Goal: Check status

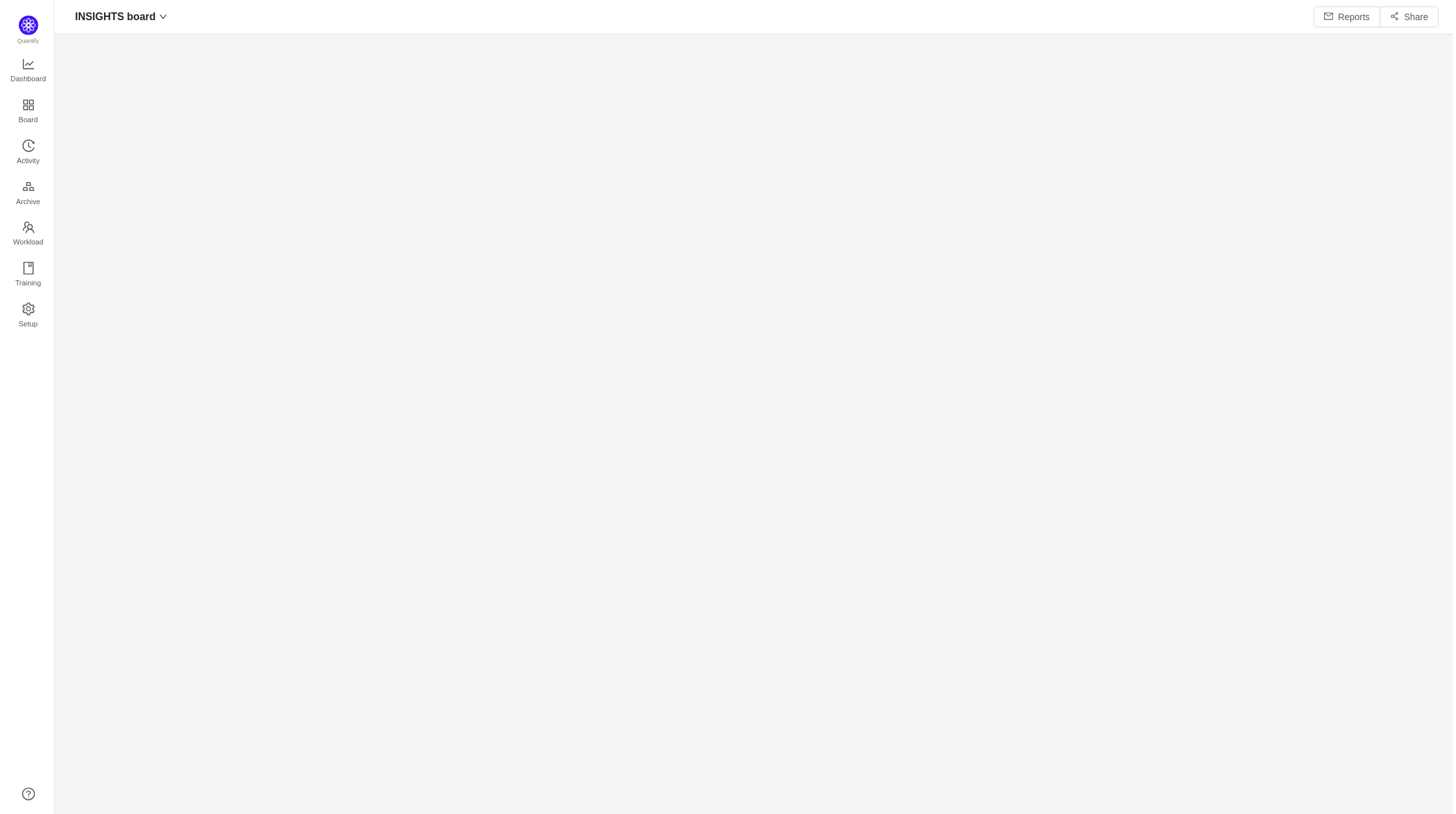
scroll to position [794, 1375]
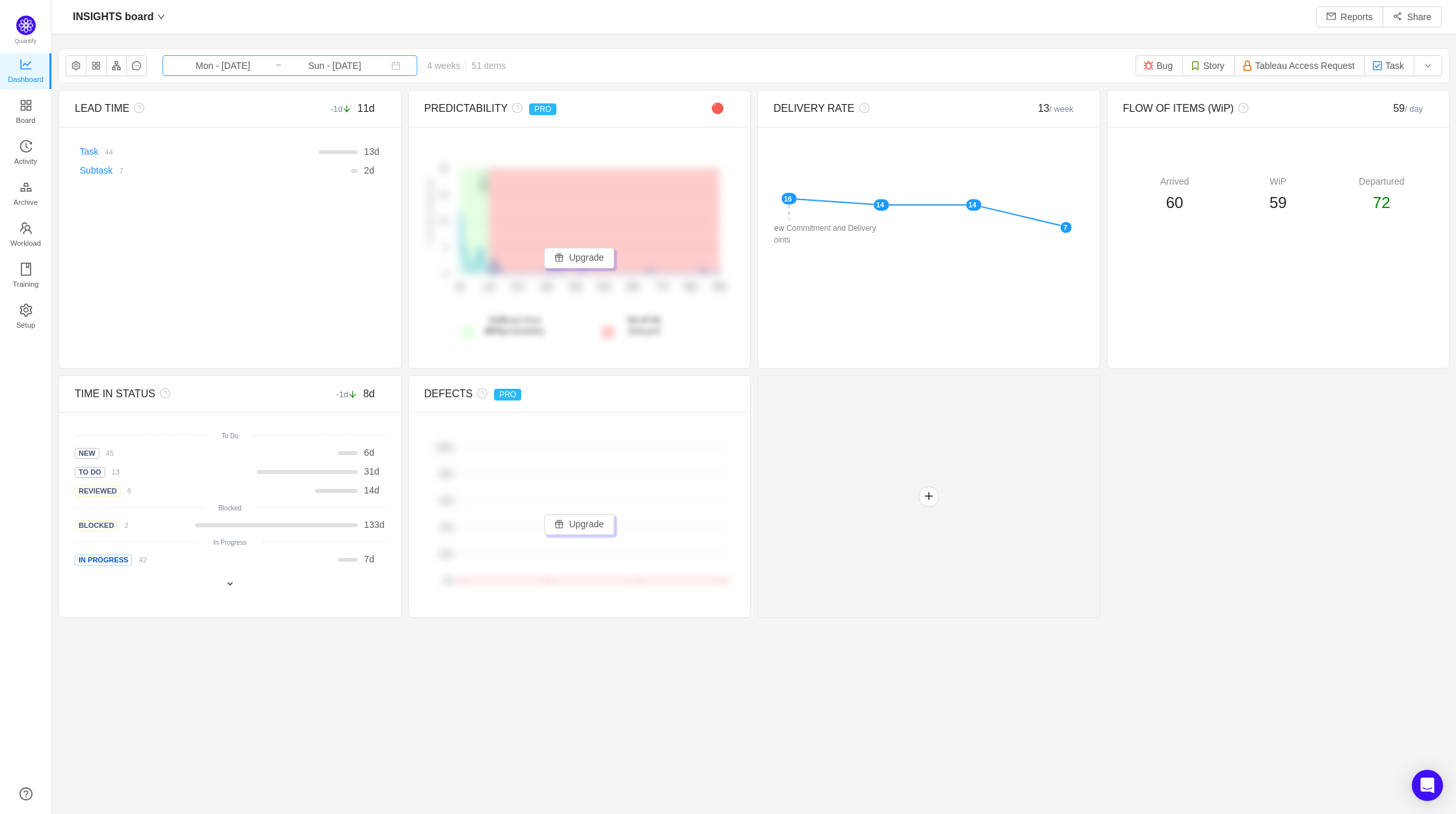
click at [282, 64] on input "Sun - [DATE]" at bounding box center [334, 66] width 105 height 15
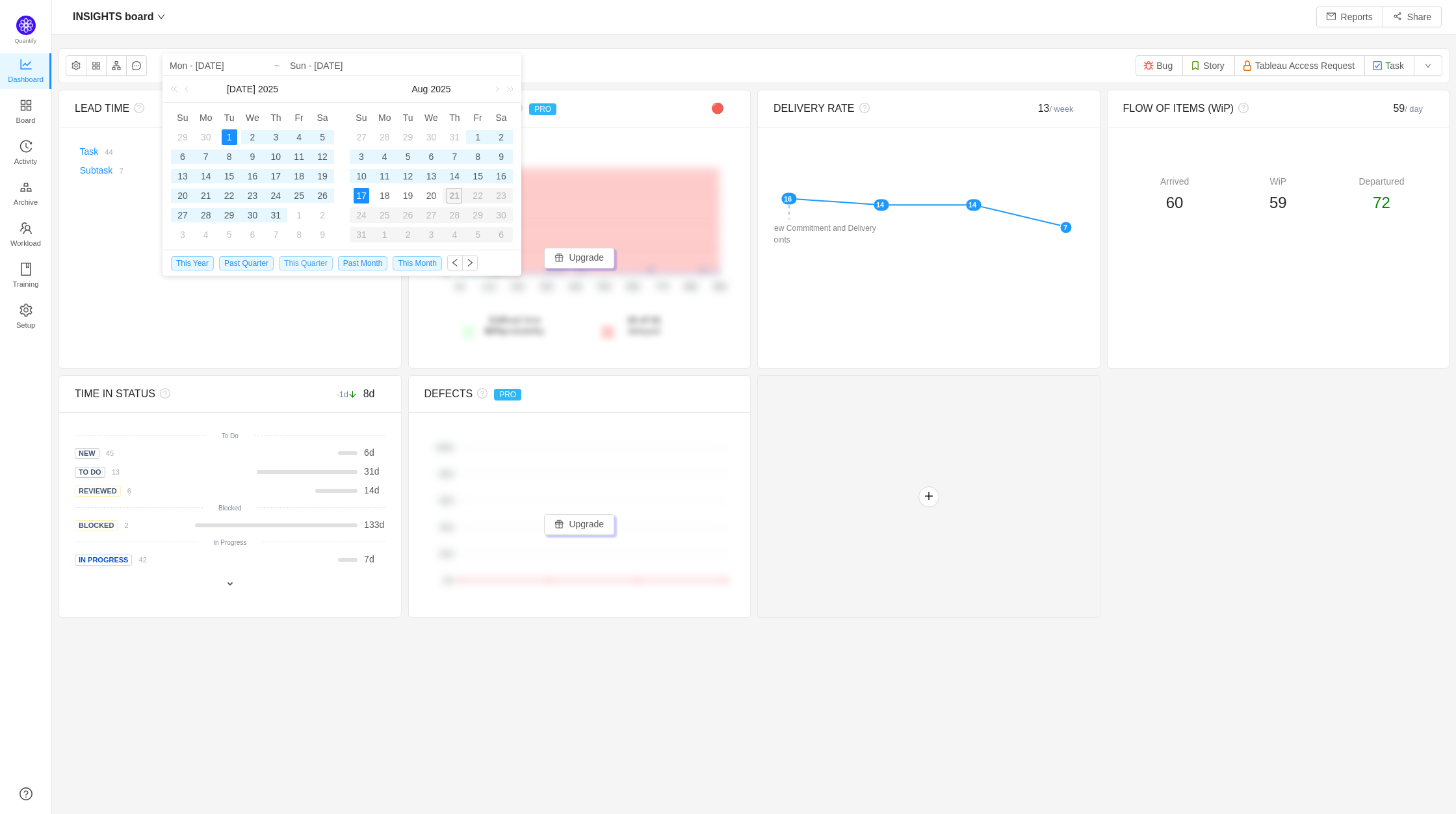
click at [307, 259] on span "This Quarter" at bounding box center [306, 264] width 54 height 15
type input "Tue - [DATE]"
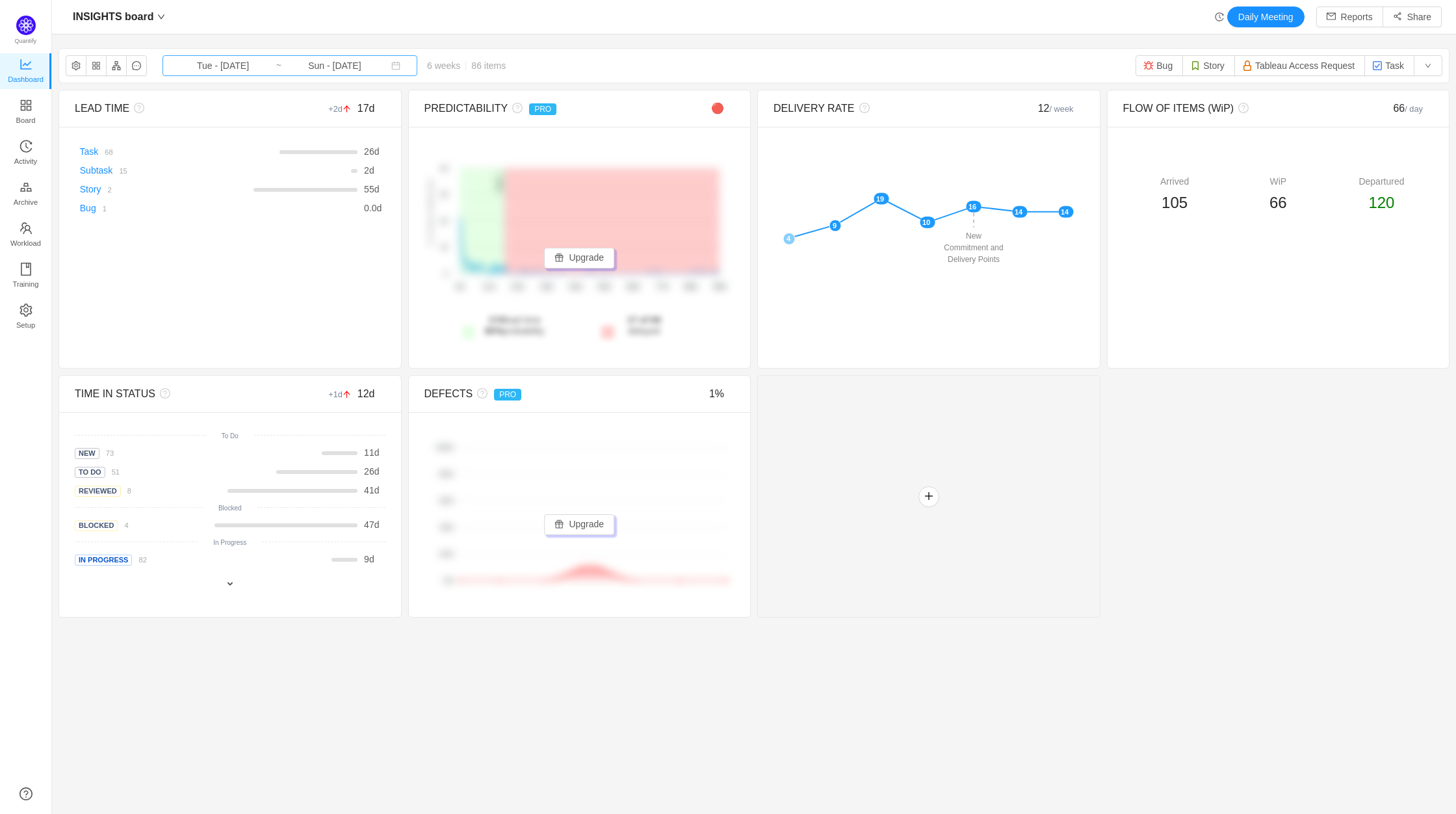
click at [340, 68] on input "Sun - [DATE]" at bounding box center [334, 66] width 105 height 15
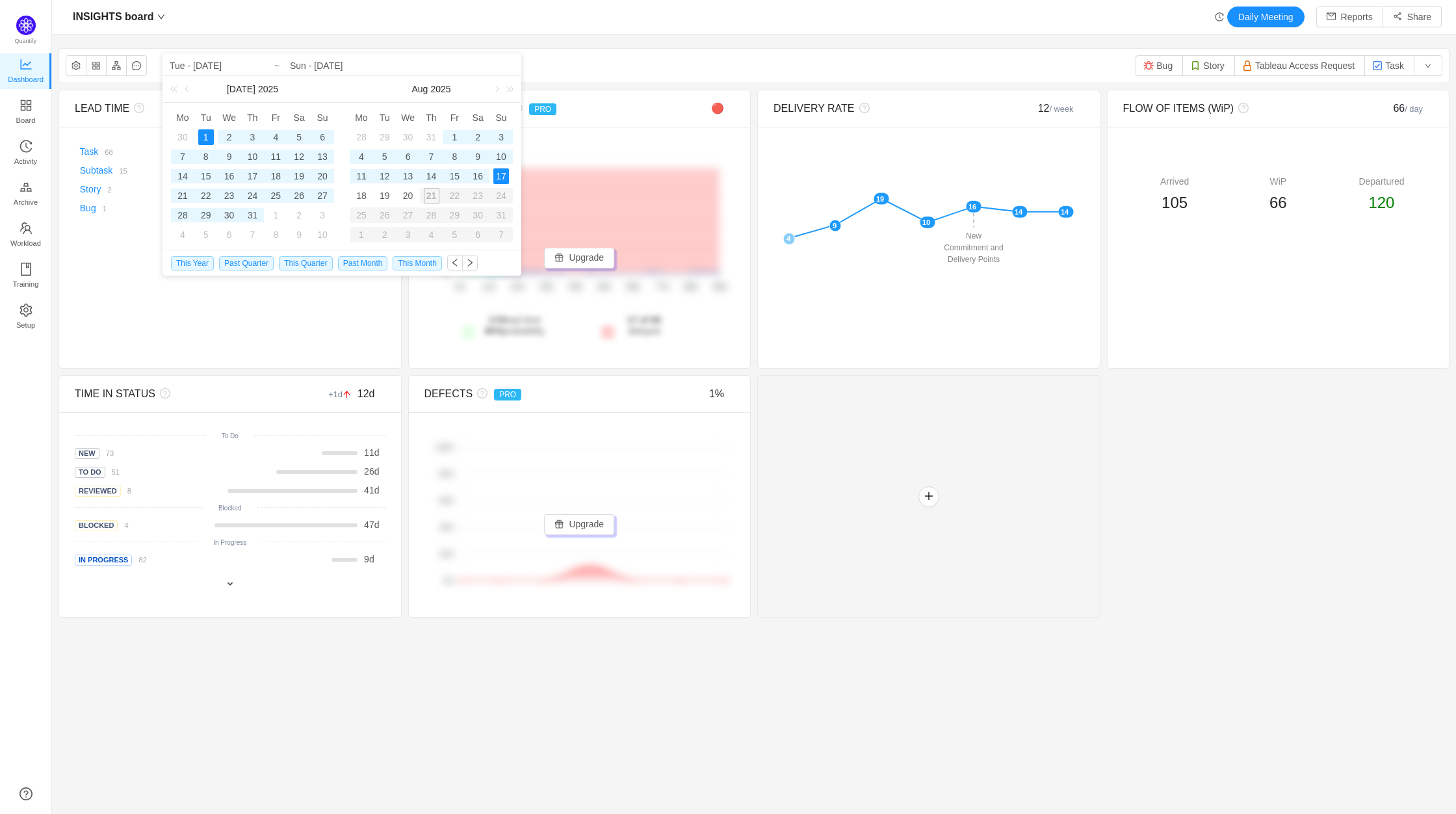
click at [206, 139] on div "1" at bounding box center [205, 137] width 16 height 16
click at [413, 200] on div "20" at bounding box center [408, 195] width 16 height 16
type input "Wed - [DATE]"
